Goal: Task Accomplishment & Management: Complete application form

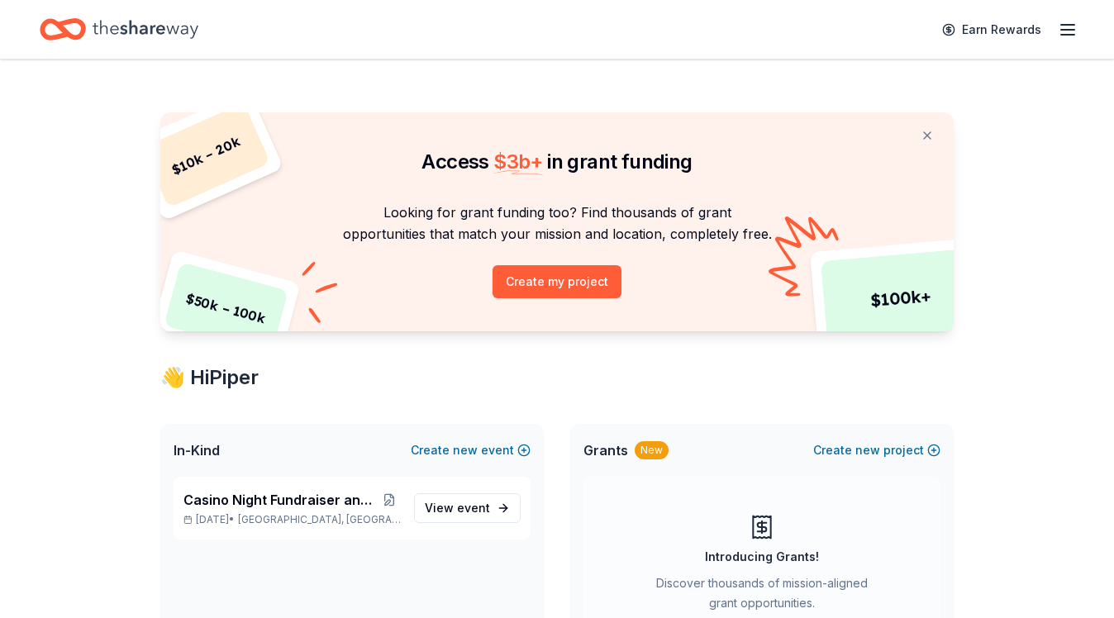
scroll to position [107, 0]
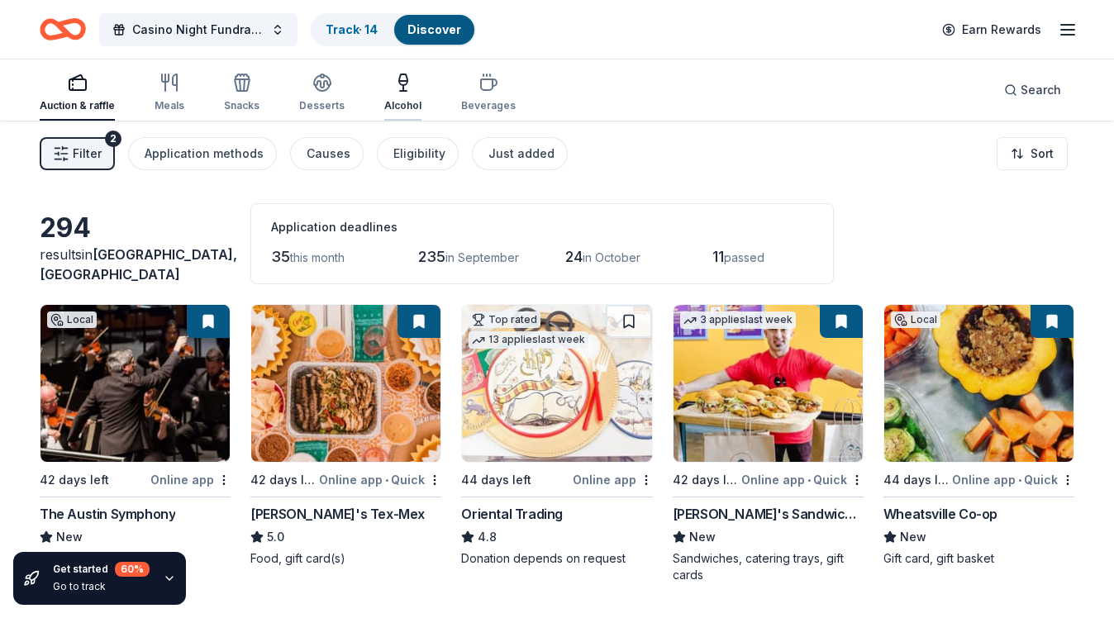
click at [400, 103] on div "Alcohol" at bounding box center [402, 105] width 37 height 13
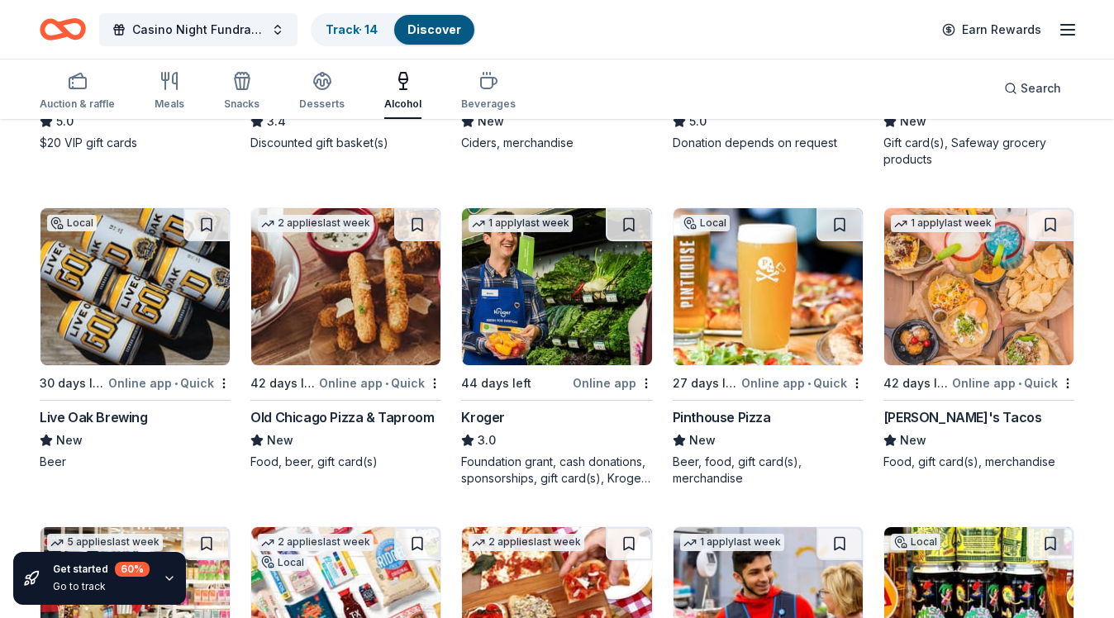
scroll to position [738, 0]
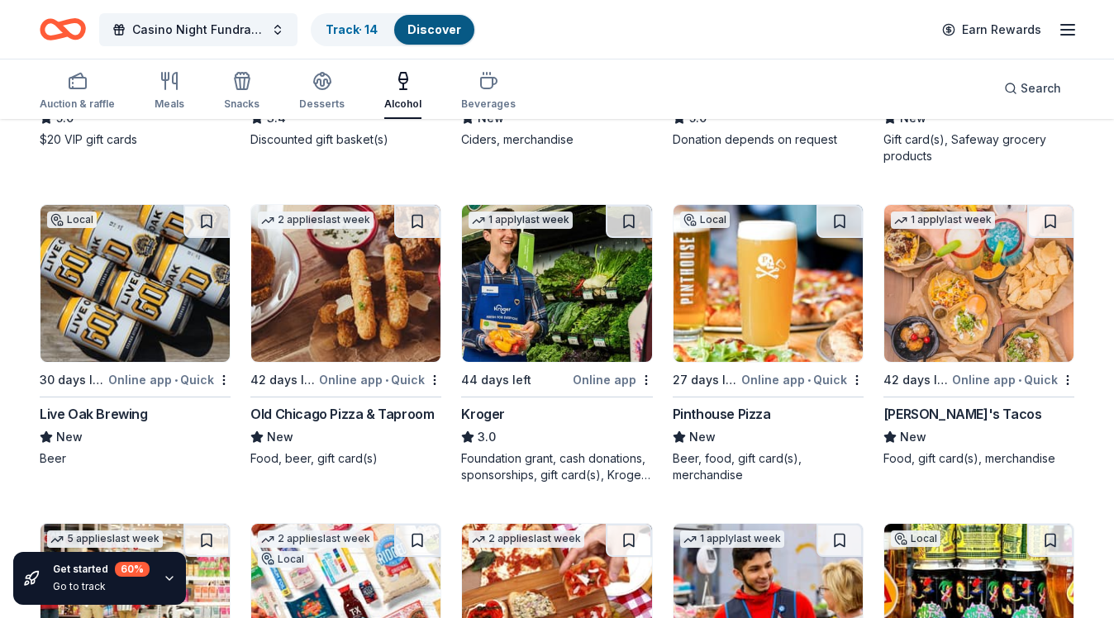
click at [952, 412] on div "[PERSON_NAME]'s Tacos" at bounding box center [962, 414] width 159 height 20
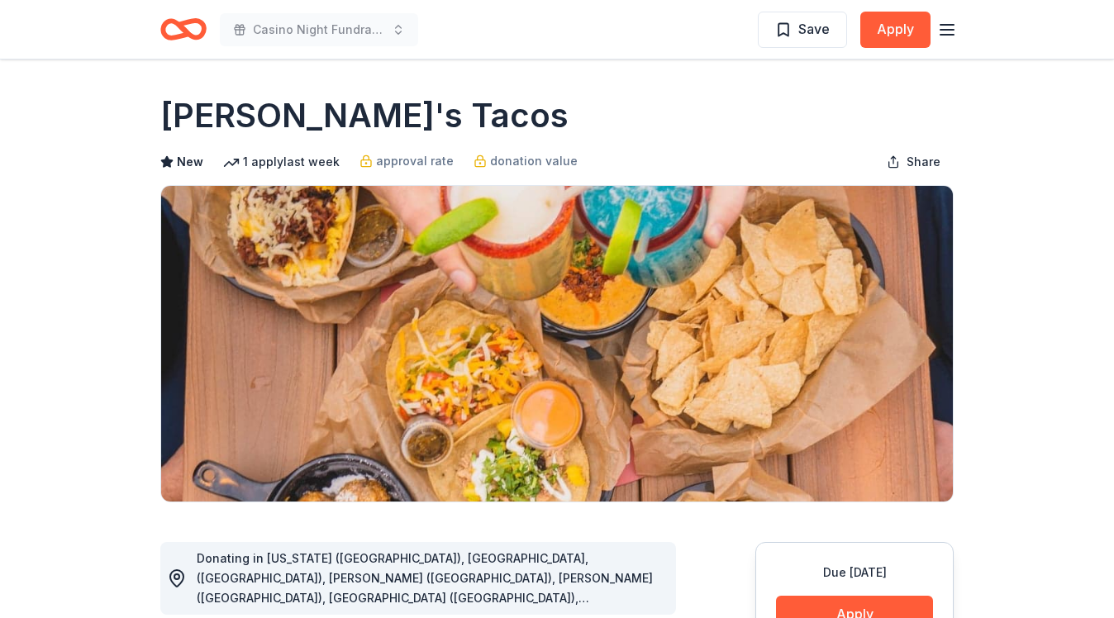
click at [944, 31] on icon "button" at bounding box center [947, 30] width 20 height 20
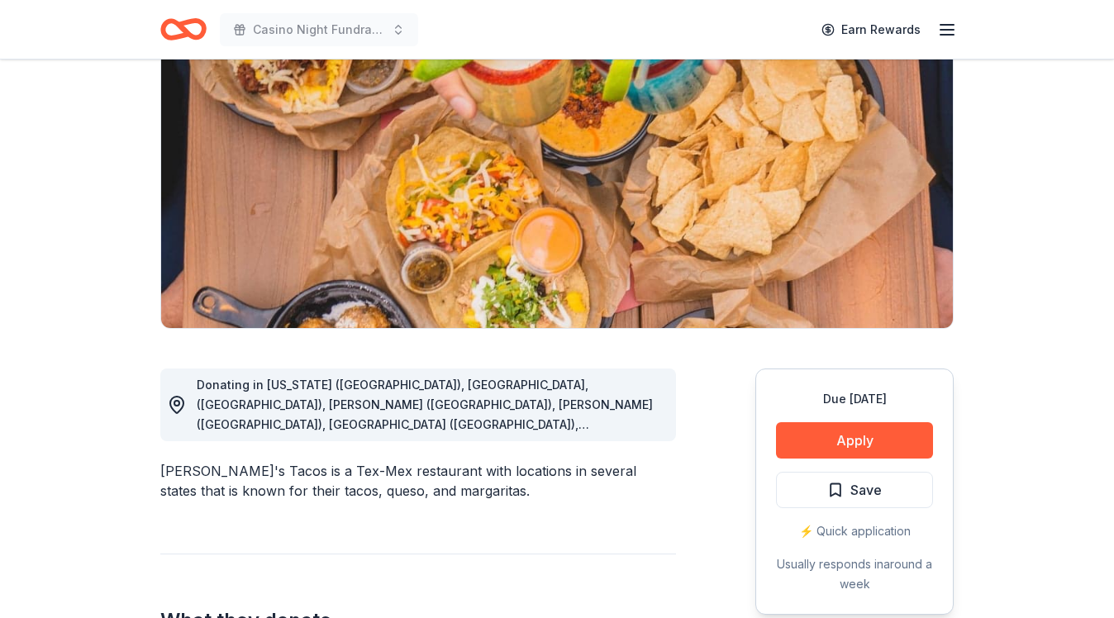
scroll to position [78, 0]
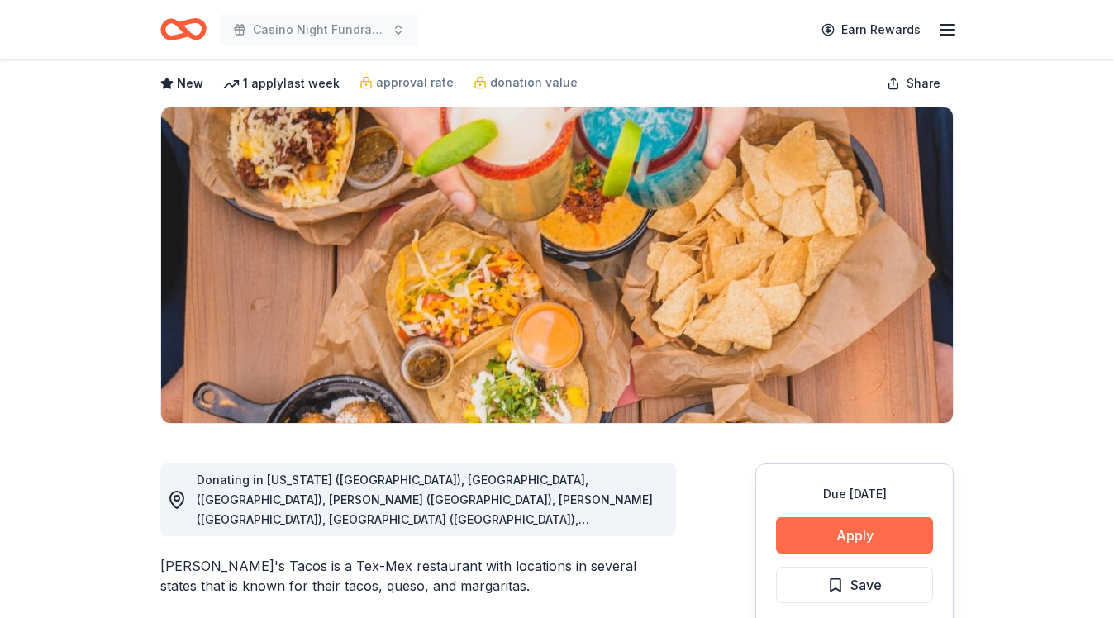
click at [860, 538] on button "Apply" at bounding box center [854, 535] width 157 height 36
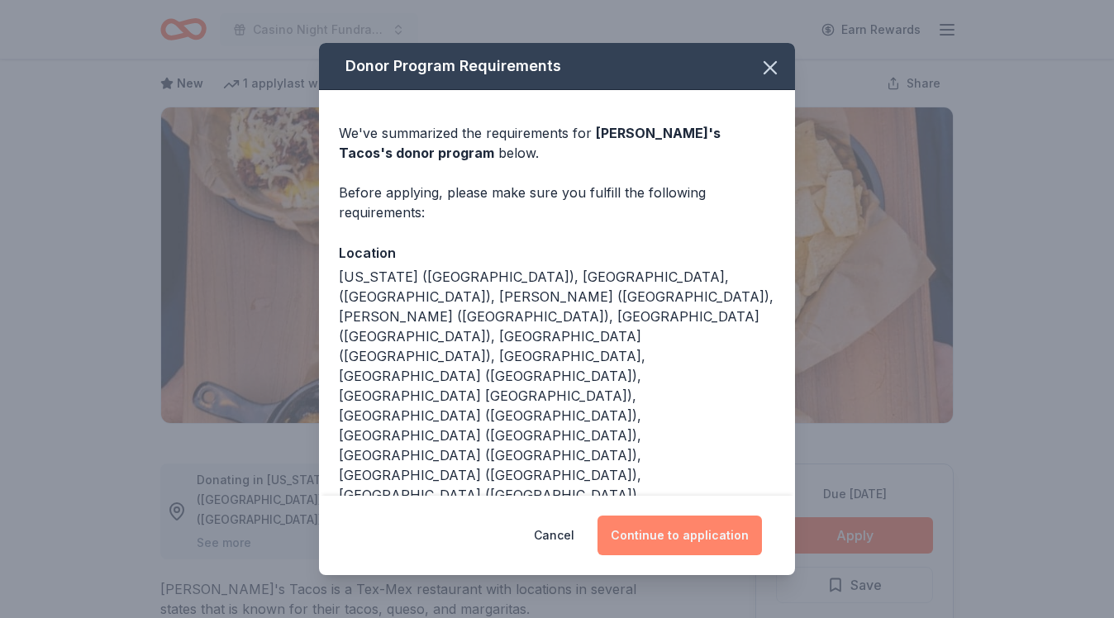
click at [692, 516] on button "Continue to application" at bounding box center [679, 536] width 164 height 40
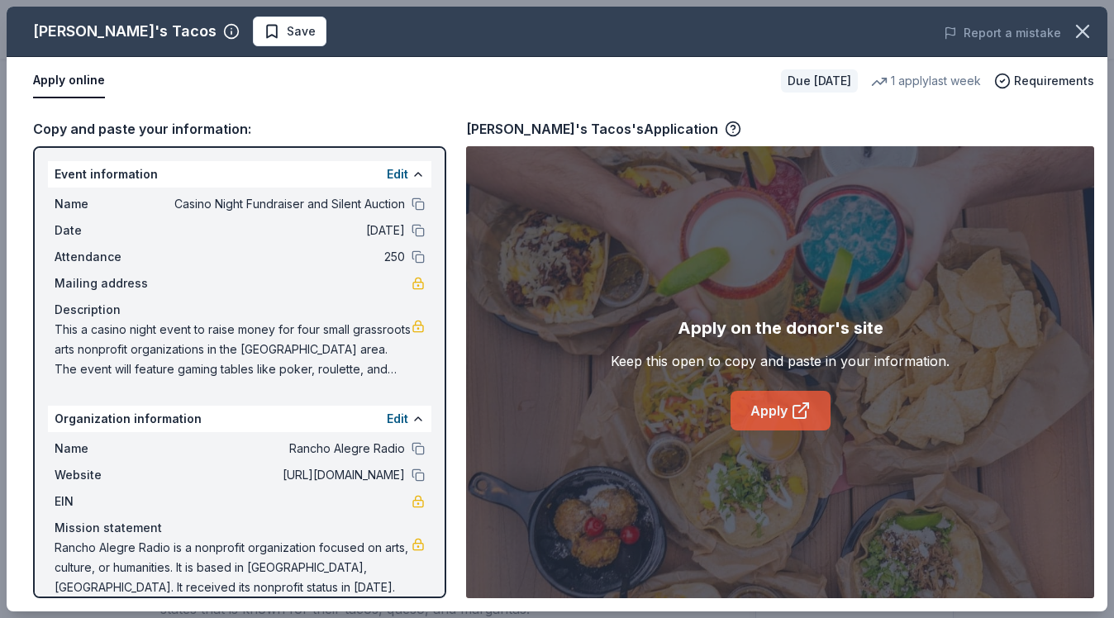
click at [764, 413] on link "Apply" at bounding box center [780, 411] width 100 height 40
